Goal: Task Accomplishment & Management: Manage account settings

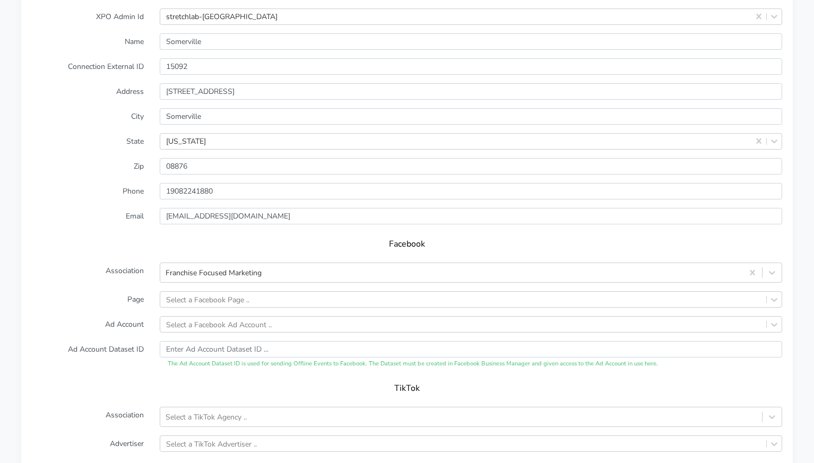
scroll to position [873, 0]
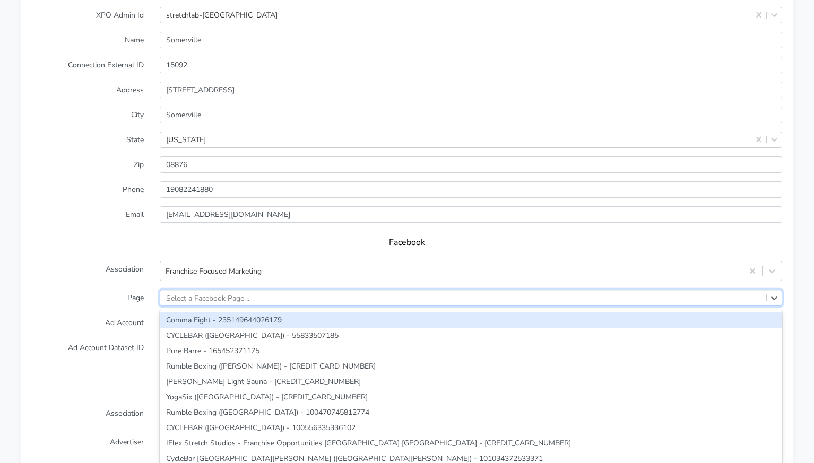
click at [239, 292] on div "Select a Facebook Page .." at bounding box center [207, 297] width 83 height 11
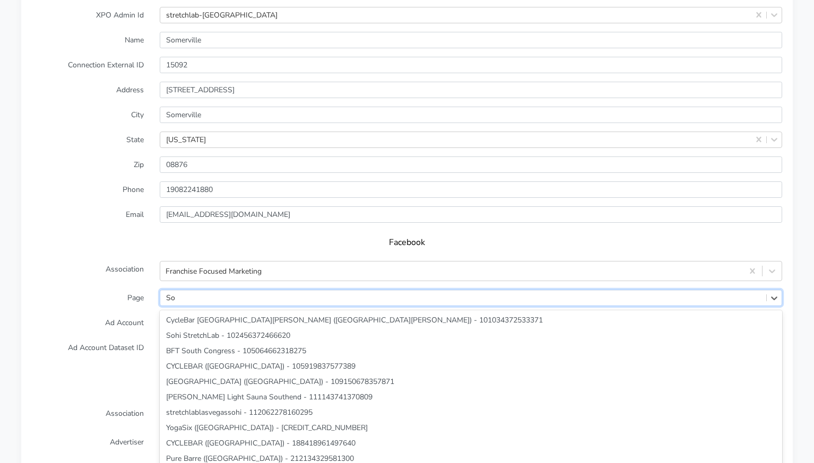
type input "S"
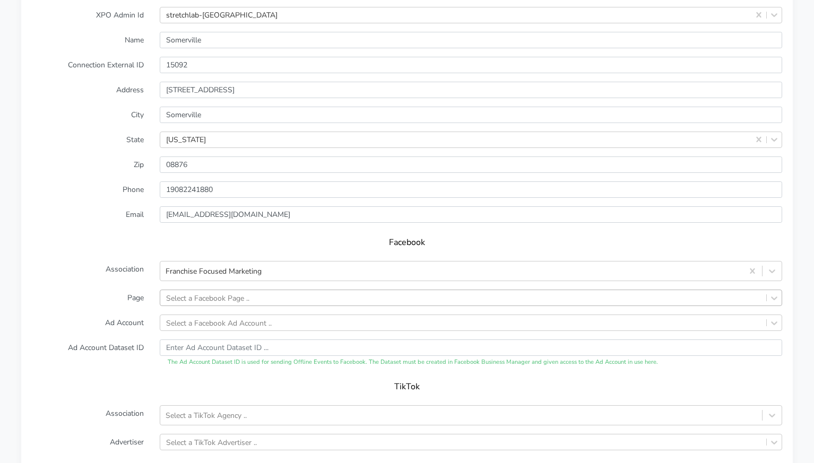
click at [126, 247] on div "Facebook" at bounding box center [407, 246] width 750 height 30
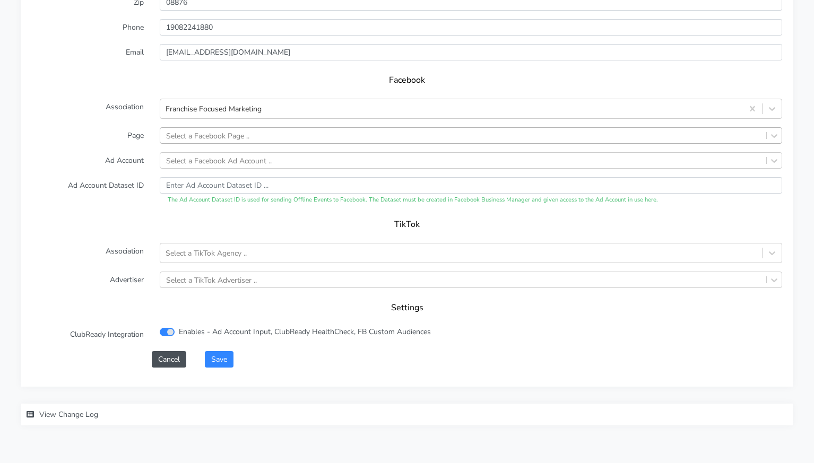
scroll to position [1051, 0]
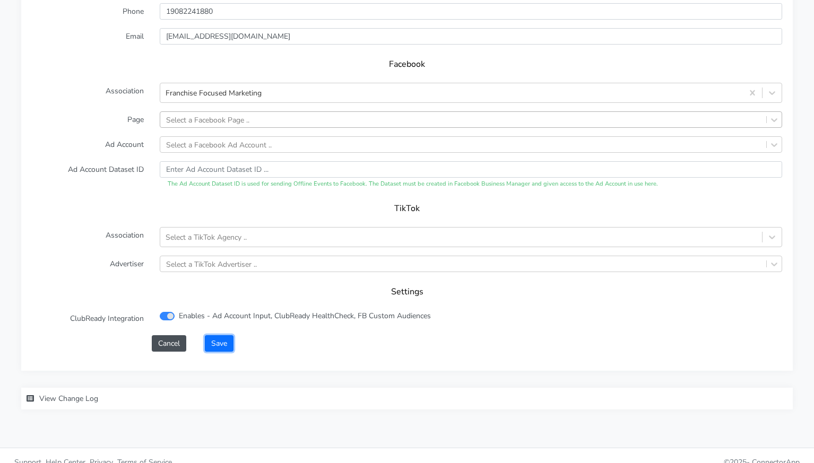
click at [214, 335] on button "Save" at bounding box center [219, 343] width 29 height 16
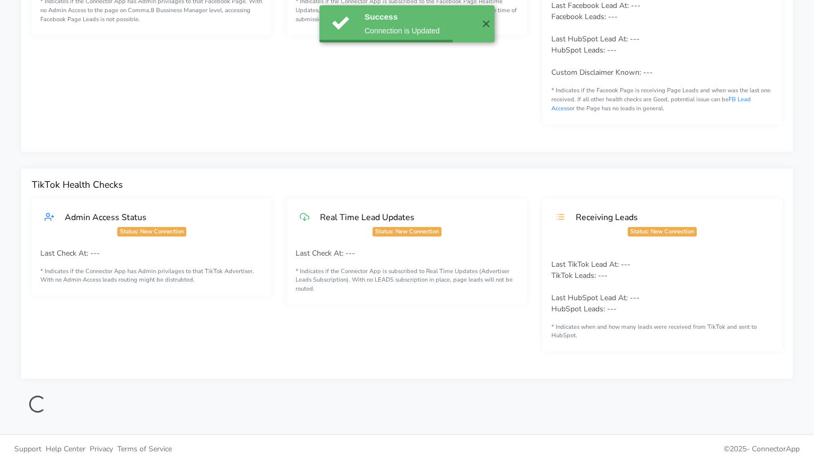
scroll to position [0, 0]
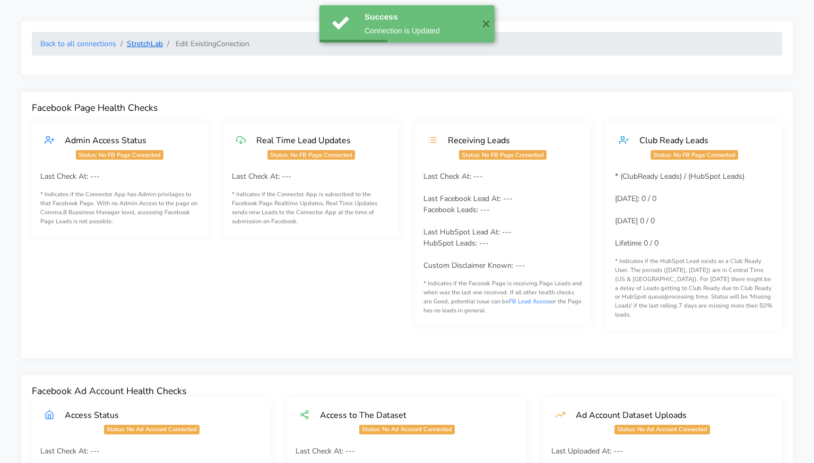
click at [145, 48] on link "StretchLab" at bounding box center [145, 44] width 36 height 10
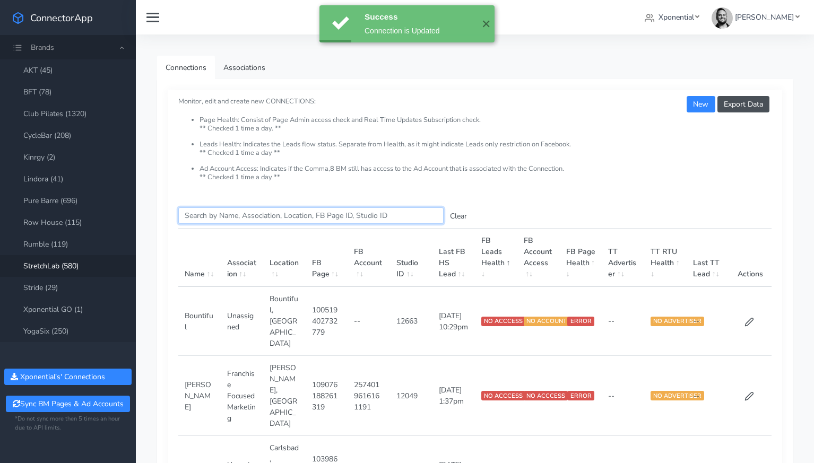
click at [210, 218] on input "Search this table" at bounding box center [310, 215] width 265 height 16
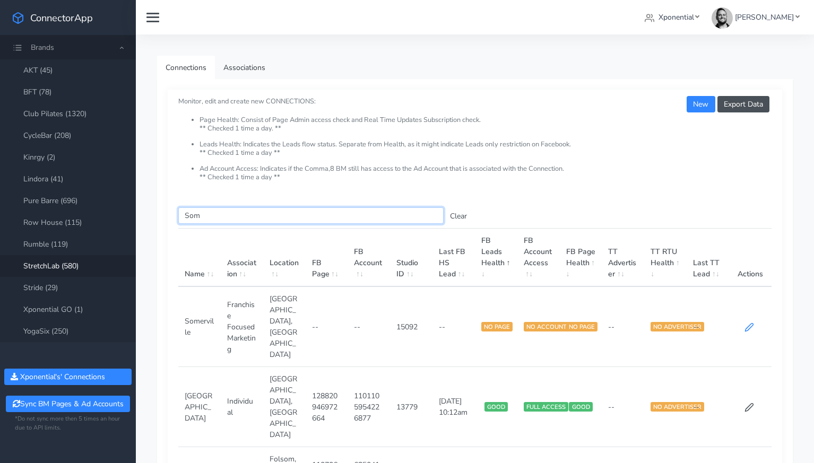
type input "Som"
click at [750, 322] on icon at bounding box center [749, 327] width 10 height 10
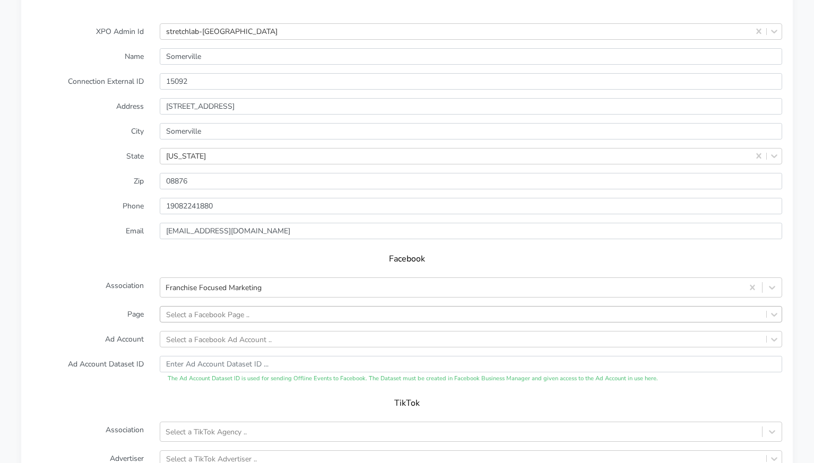
scroll to position [870, 0]
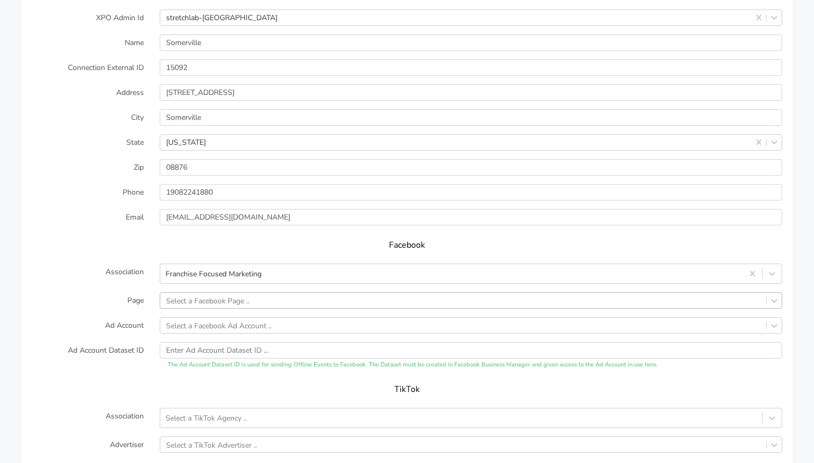
click at [220, 297] on form "XPO Admin Id stretchlab-[GEOGRAPHIC_DATA] Name Somerville Connection External I…" at bounding box center [407, 271] width 750 height 523
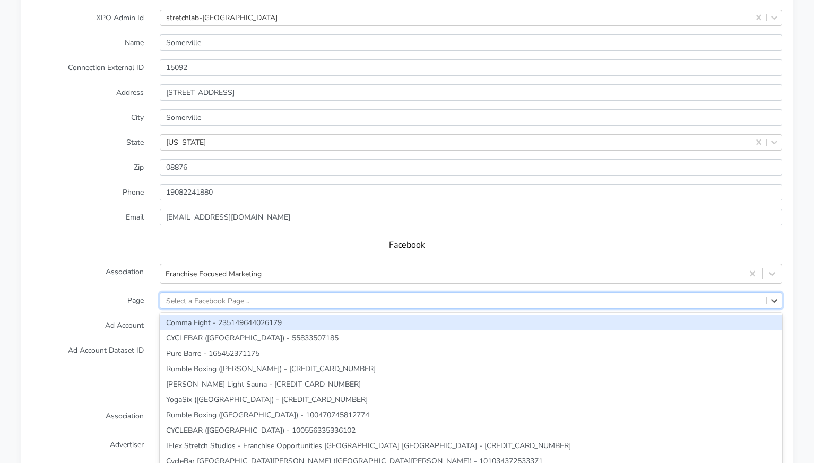
type input "som"
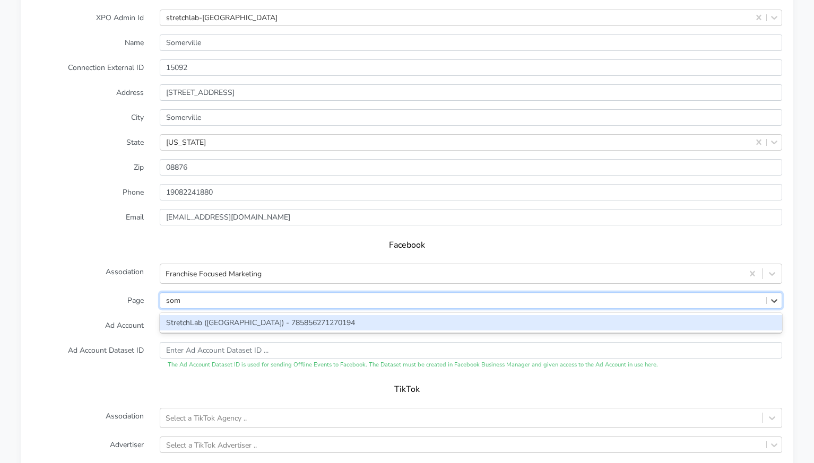
click at [197, 315] on div "StretchLab ([GEOGRAPHIC_DATA]) - 785856271270194" at bounding box center [471, 322] width 622 height 15
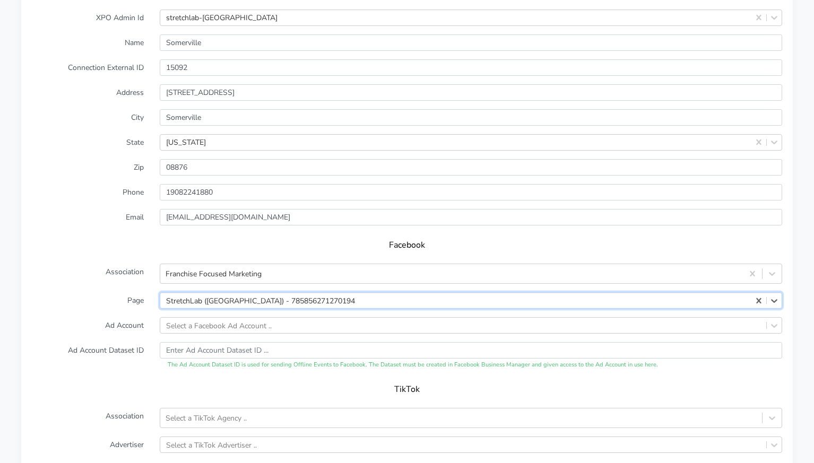
click at [129, 295] on form "XPO Admin Id stretchlab-[GEOGRAPHIC_DATA] Name Somerville Connection External I…" at bounding box center [407, 271] width 750 height 523
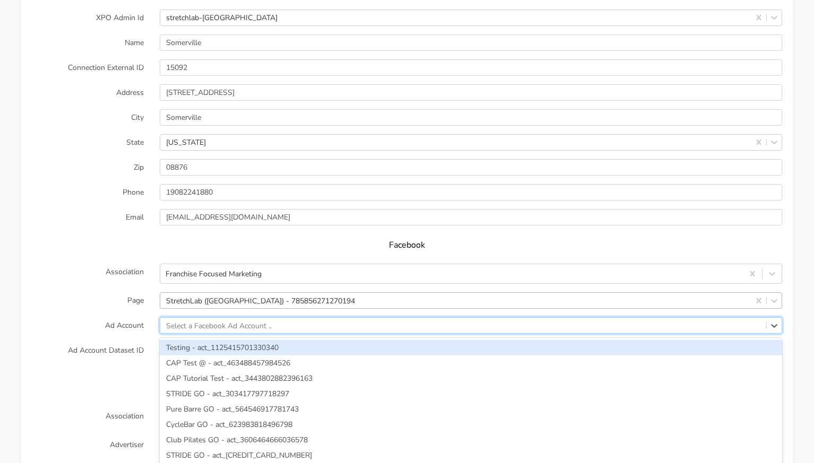
scroll to position [895, 0]
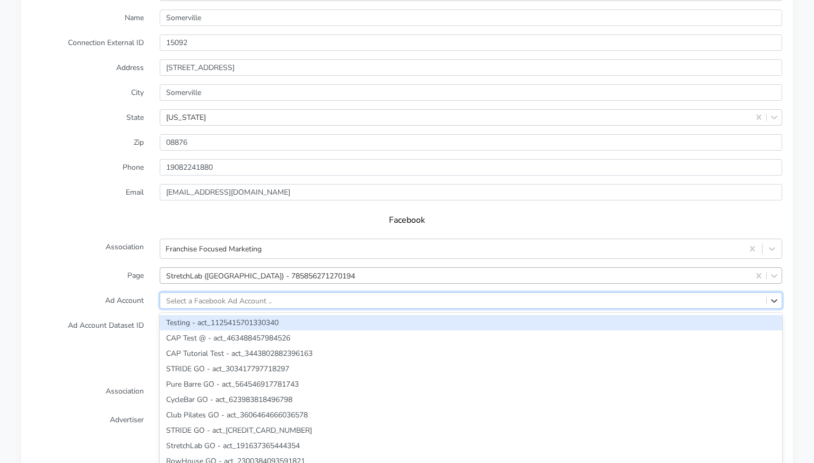
click at [229, 309] on div "option Testing - act_1125415701330340 focused, 1 of 2432. 2432 results availabl…" at bounding box center [471, 300] width 622 height 16
paste input "2329419027474823"
type input "2329419027474823"
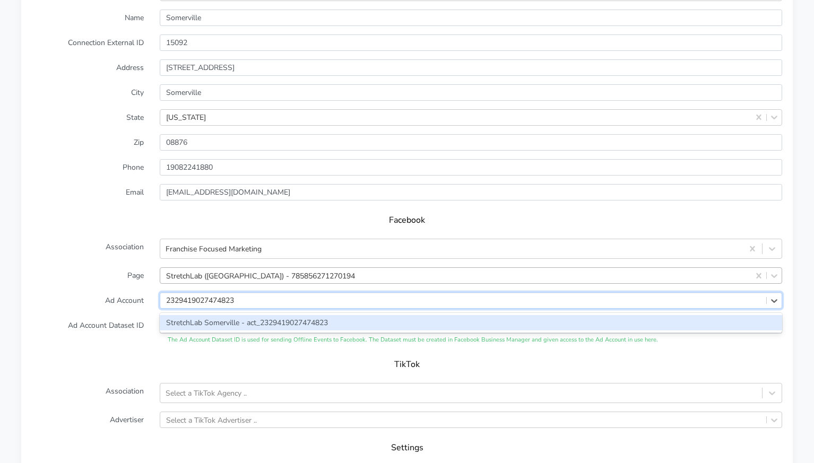
click at [229, 315] on div "StretchLab Somerville - act_2329419027474823" at bounding box center [471, 322] width 622 height 15
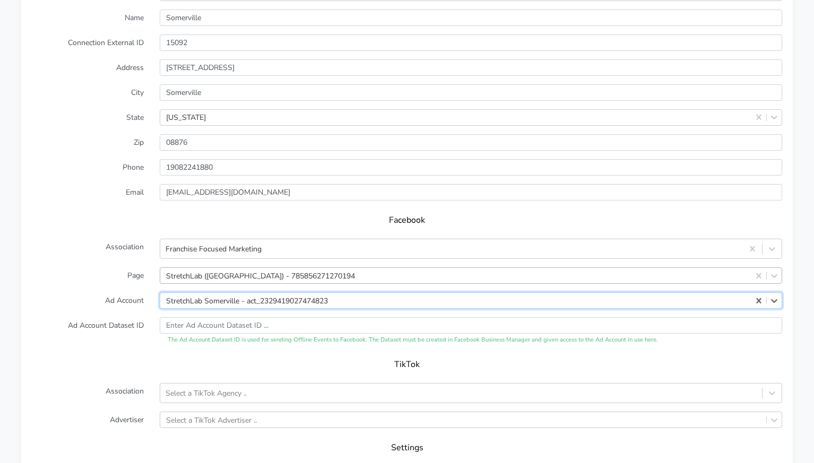
click at [124, 302] on form "XPO Admin Id stretchlab-somerville Name Somerville Connection External ID 15092…" at bounding box center [407, 246] width 750 height 523
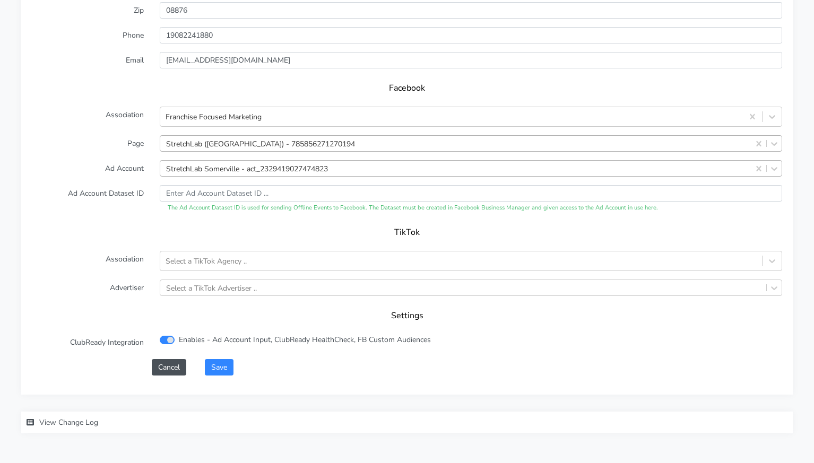
scroll to position [1051, 0]
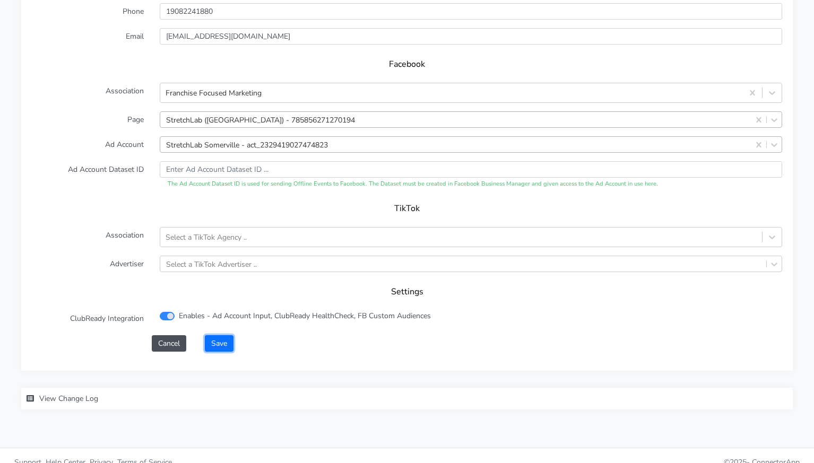
click at [215, 335] on button "Save" at bounding box center [219, 343] width 29 height 16
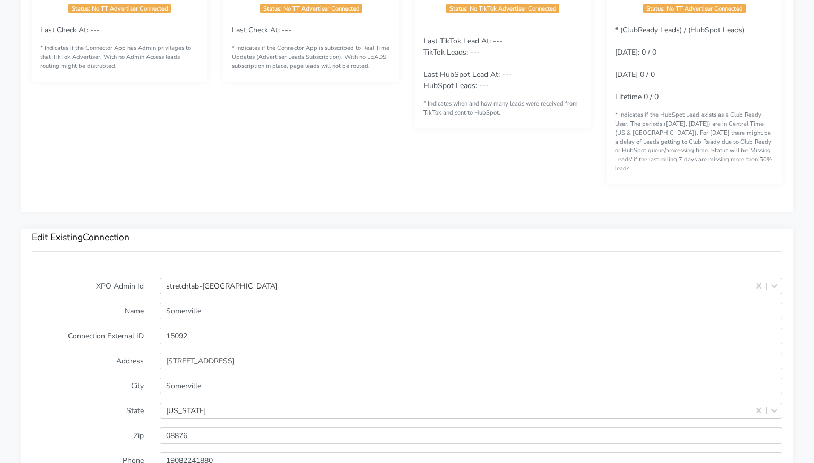
scroll to position [1069, 0]
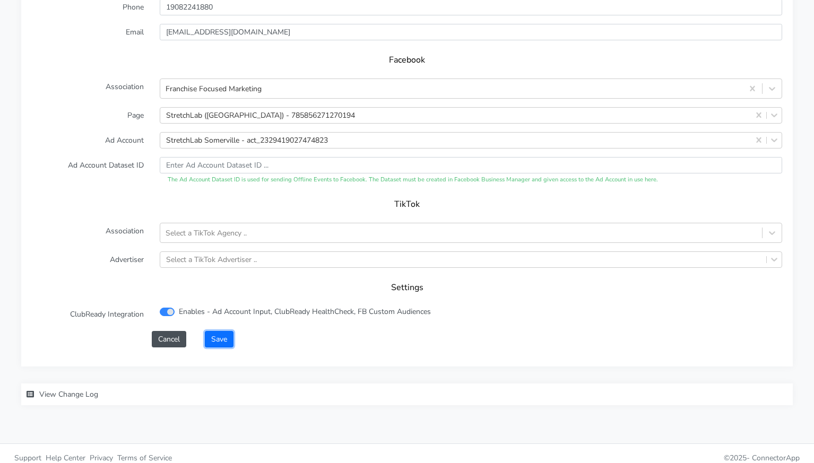
click at [228, 331] on button "Save" at bounding box center [219, 339] width 29 height 16
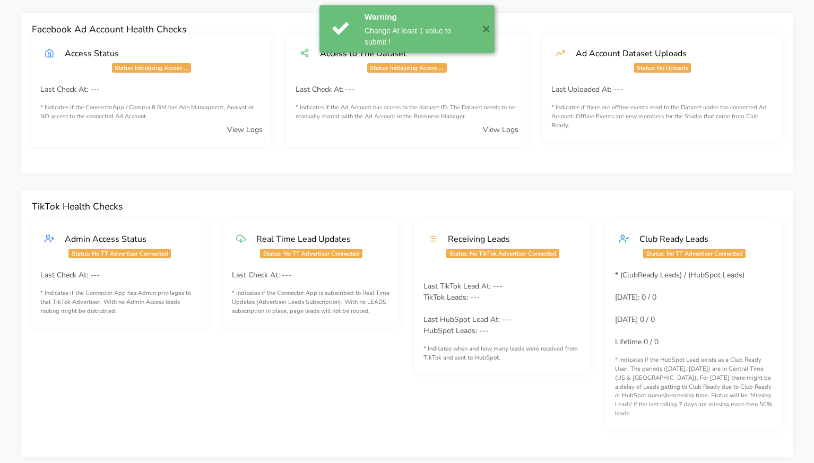
scroll to position [0, 0]
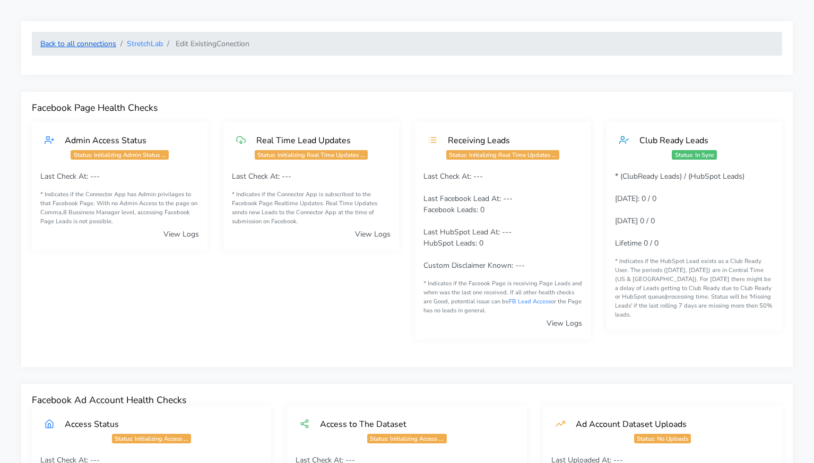
click at [101, 43] on link "Back to all connections" at bounding box center [78, 44] width 76 height 10
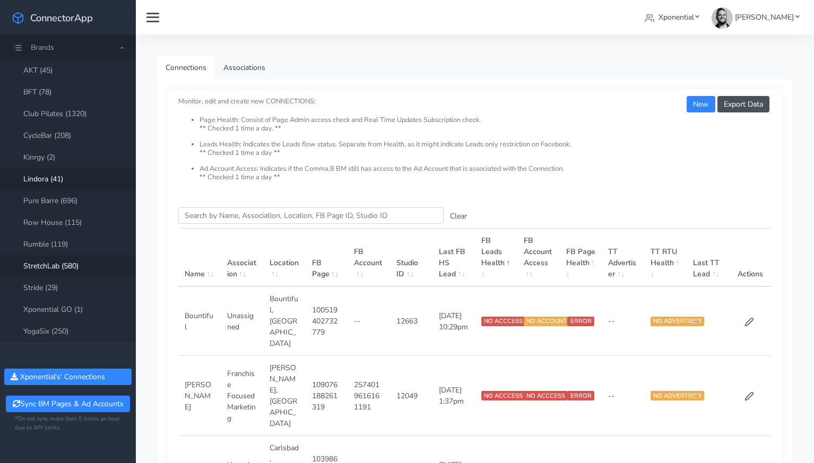
click at [49, 182] on link "Lindora (41)" at bounding box center [68, 179] width 136 height 22
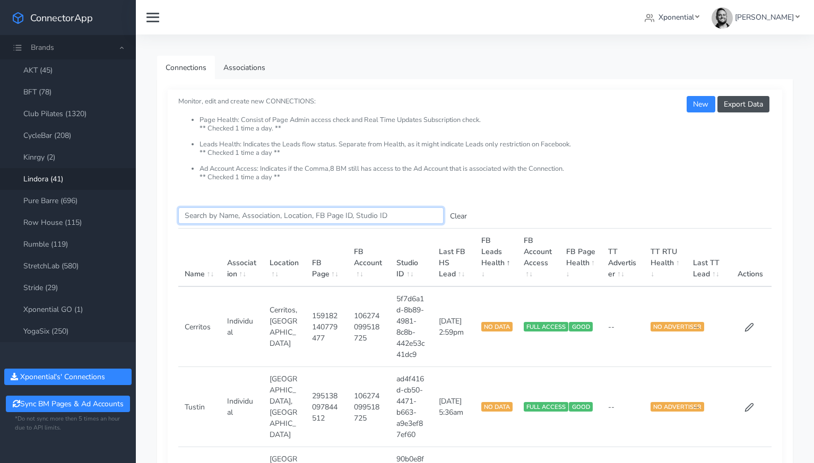
click at [202, 216] on input "Search this table" at bounding box center [310, 215] width 265 height 16
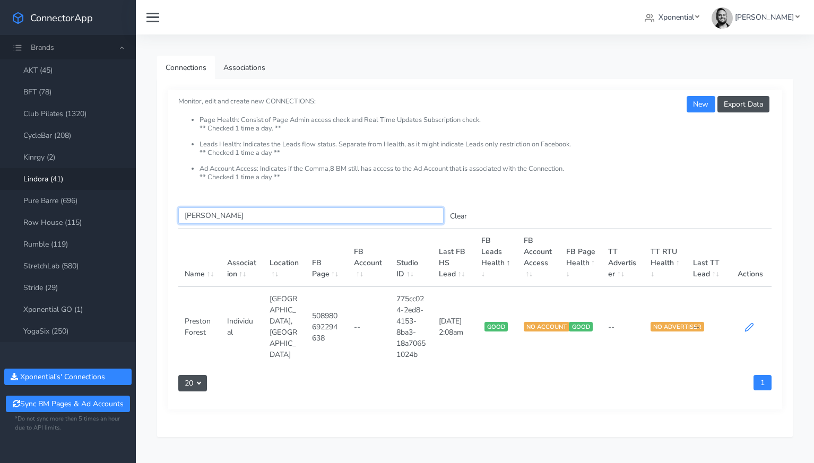
type input "[PERSON_NAME]"
click at [747, 328] on icon at bounding box center [749, 327] width 10 height 10
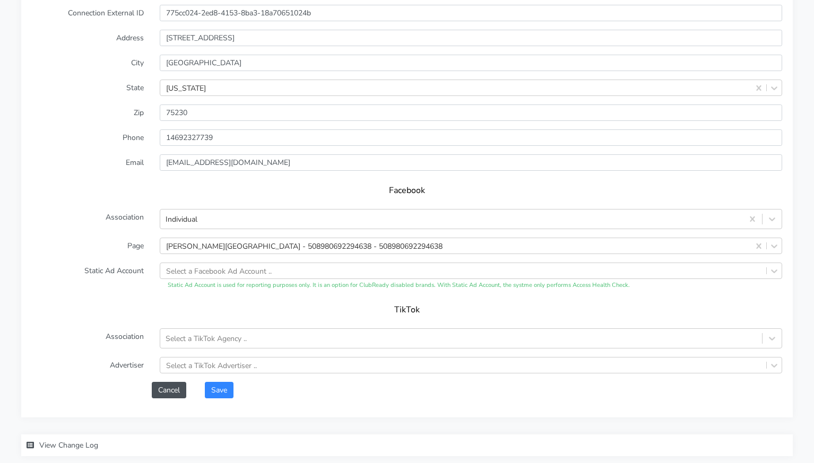
scroll to position [870, 0]
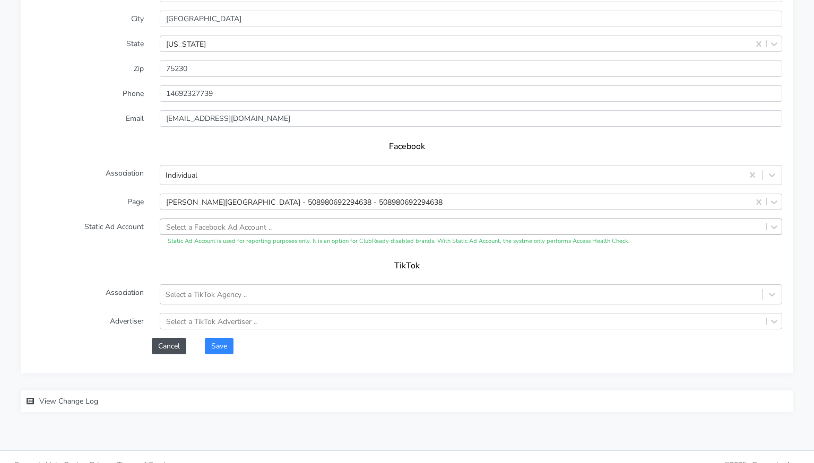
click at [231, 230] on div "Select a Facebook Ad Account .." at bounding box center [219, 226] width 106 height 11
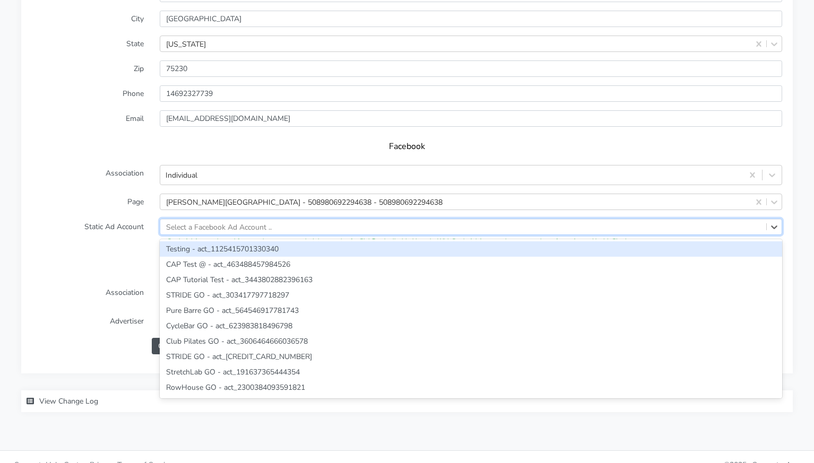
click at [142, 236] on label "Static Ad Account" at bounding box center [88, 233] width 128 height 28
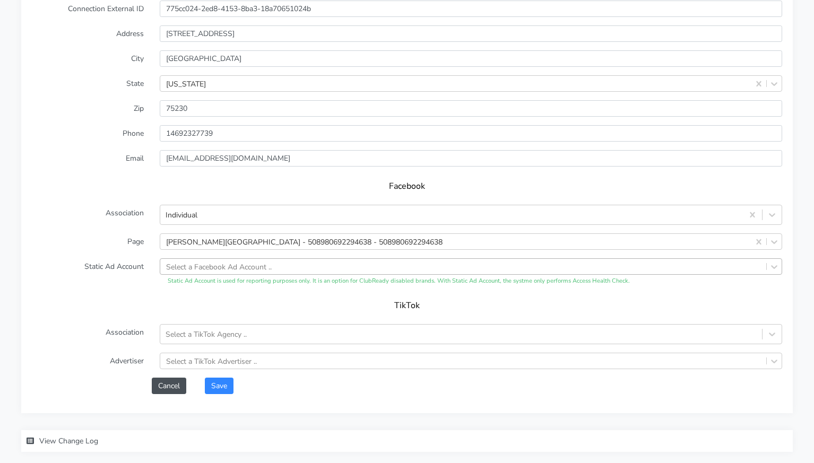
scroll to position [839, 0]
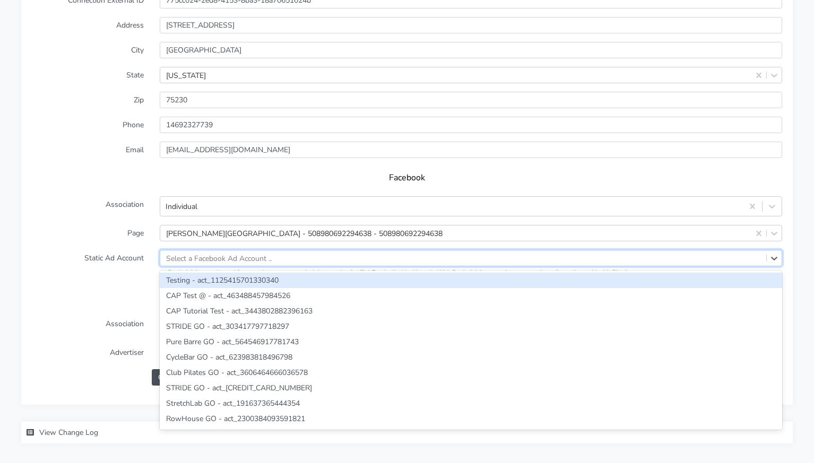
click at [223, 261] on div "Select a Facebook Ad Account .." at bounding box center [219, 257] width 106 height 11
paste input "820207823675432"
type input "820207823675432"
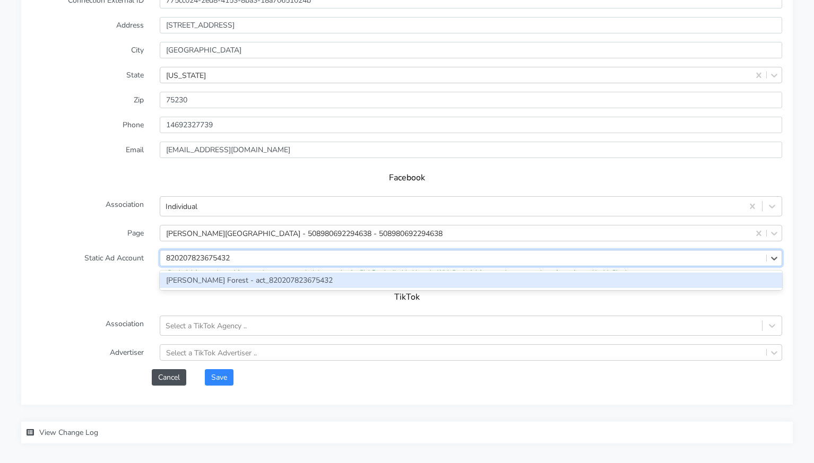
click at [217, 282] on div "[PERSON_NAME] Forest - act_820207823675432" at bounding box center [471, 280] width 622 height 15
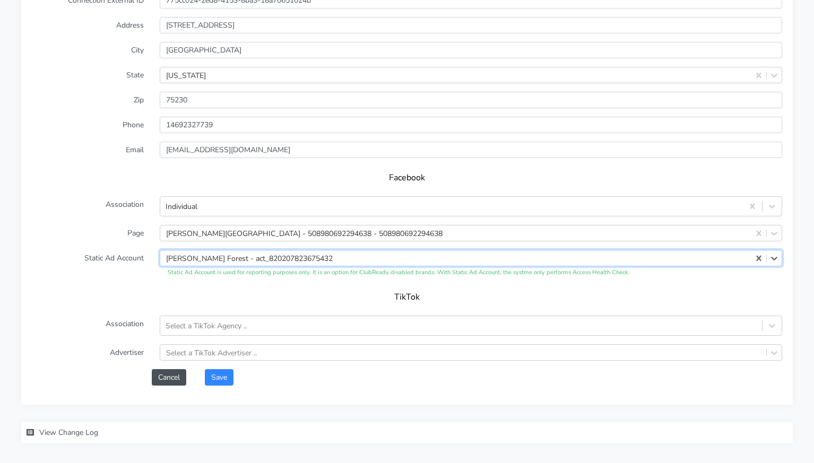
click at [114, 280] on form "Name Preston Forest Connection External ID 775cc024-2ed8-4153-8ba3-18a70651024b…" at bounding box center [407, 176] width 750 height 418
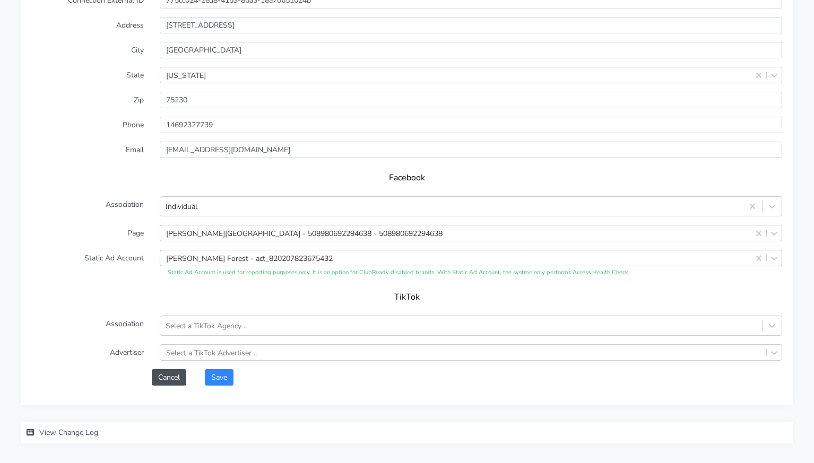
scroll to position [886, 0]
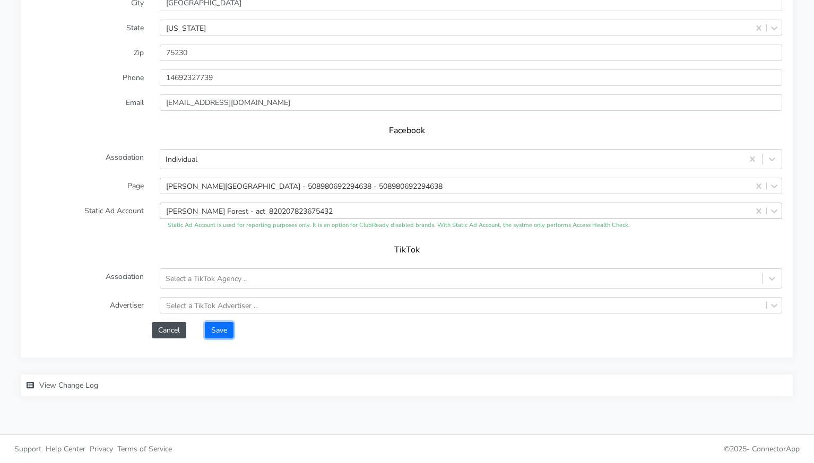
click at [224, 329] on button "Save" at bounding box center [219, 330] width 29 height 16
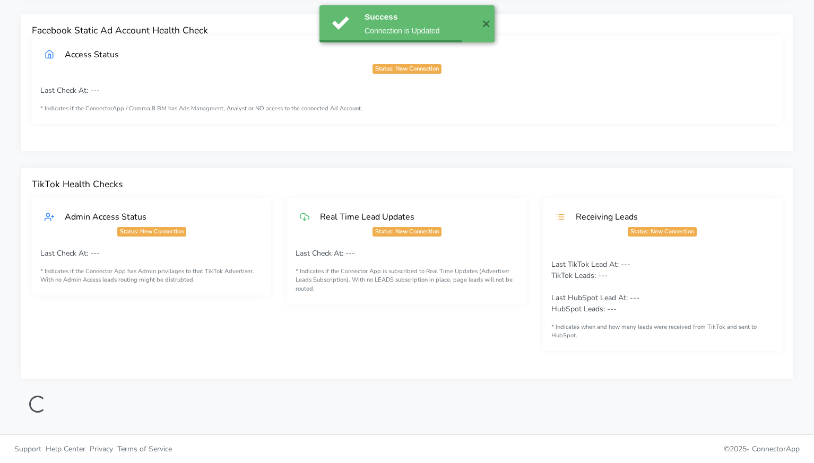
scroll to position [347, 0]
